Goal: Task Accomplishment & Management: Manage account settings

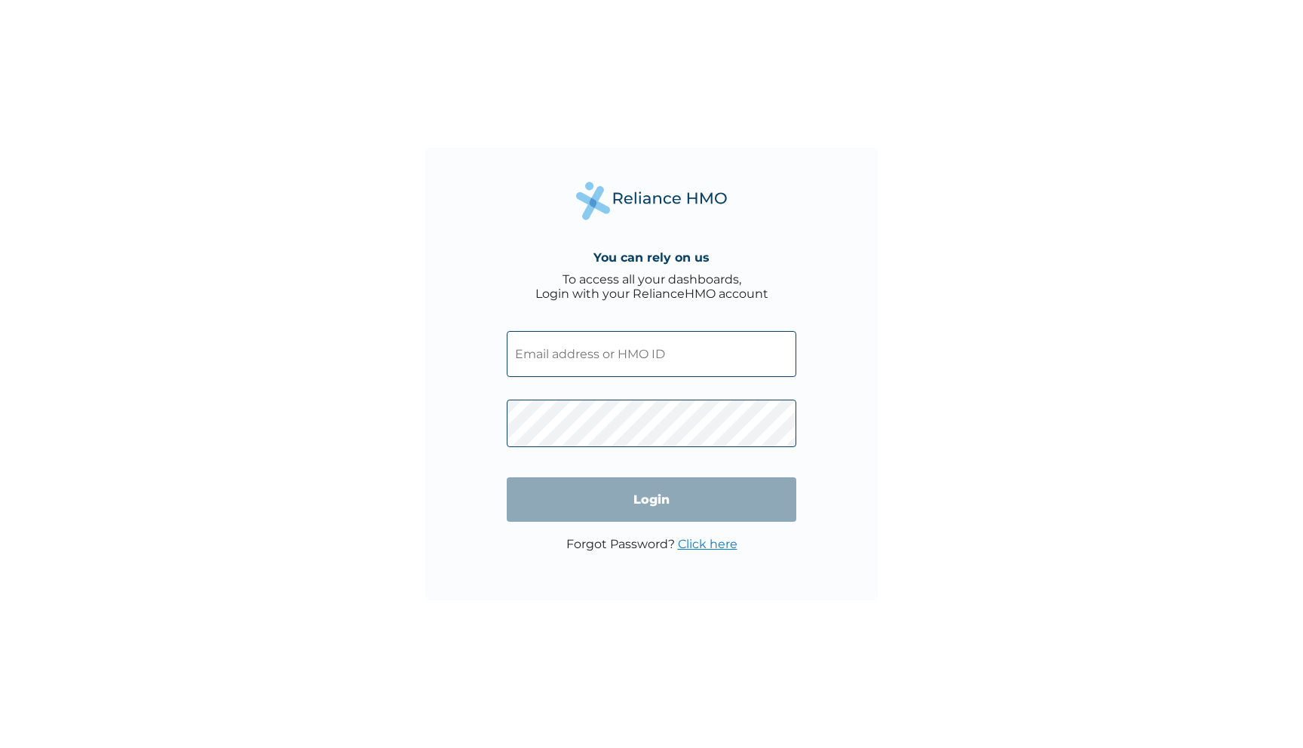
click at [572, 371] on input "text" at bounding box center [652, 354] width 290 height 46
type input "SLB/10646/A"
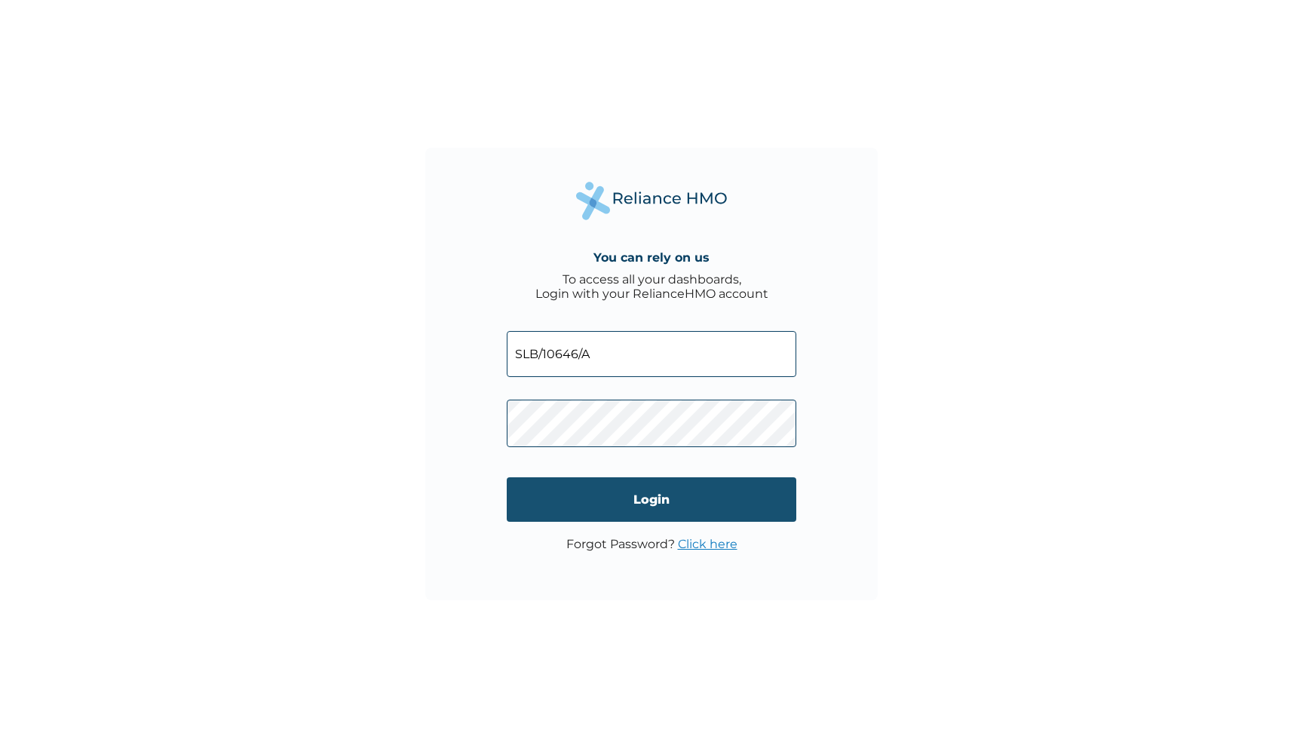
click at [618, 496] on input "Login" at bounding box center [652, 499] width 290 height 44
